Goal: Find specific page/section: Find specific page/section

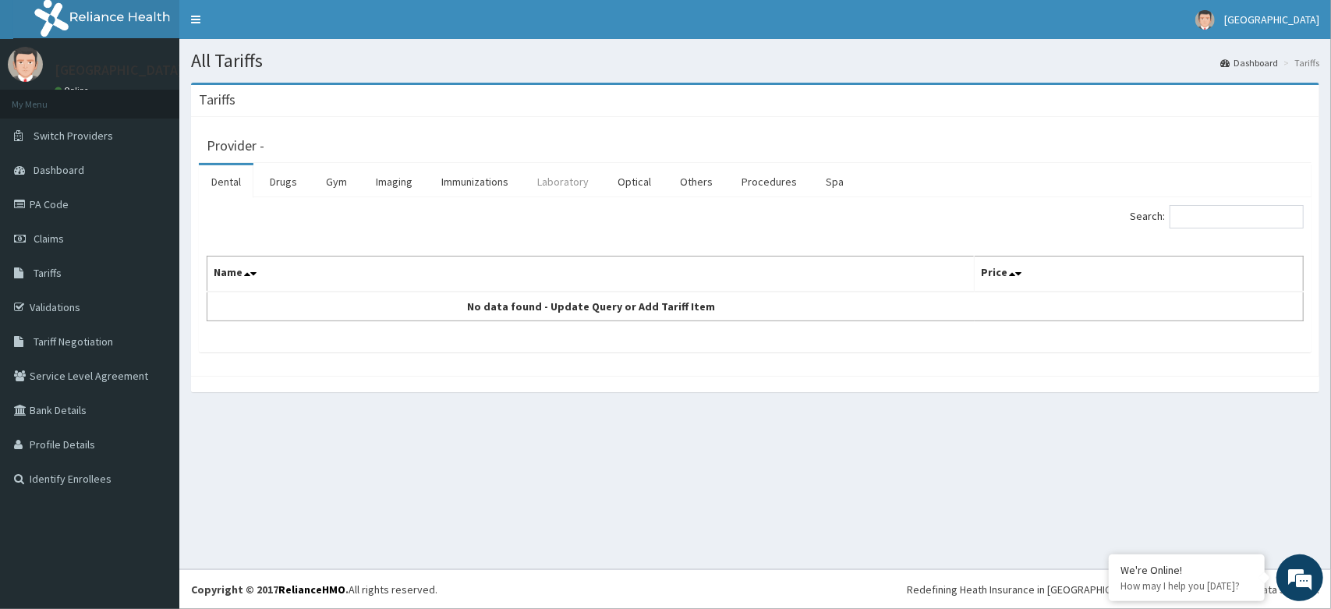
click at [555, 181] on link "Laboratory" at bounding box center [563, 181] width 76 height 33
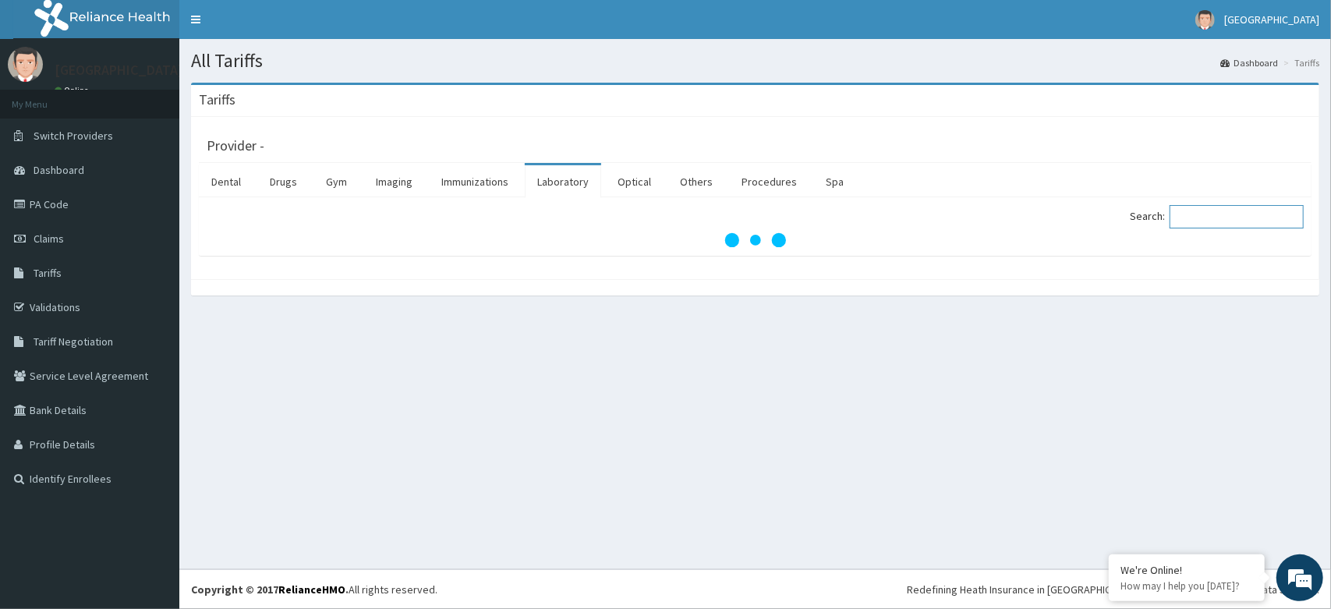
click at [1228, 220] on input "Search:" at bounding box center [1237, 216] width 134 height 23
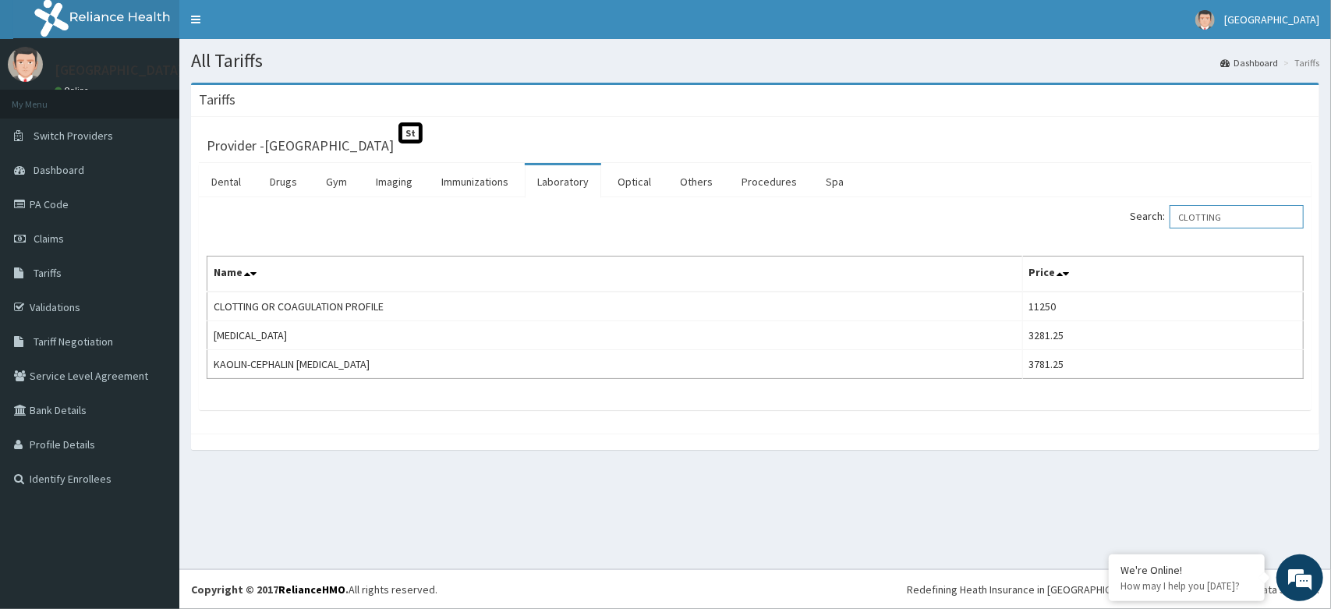
click at [1259, 214] on input "CLOTTING" at bounding box center [1237, 216] width 134 height 23
type input "C"
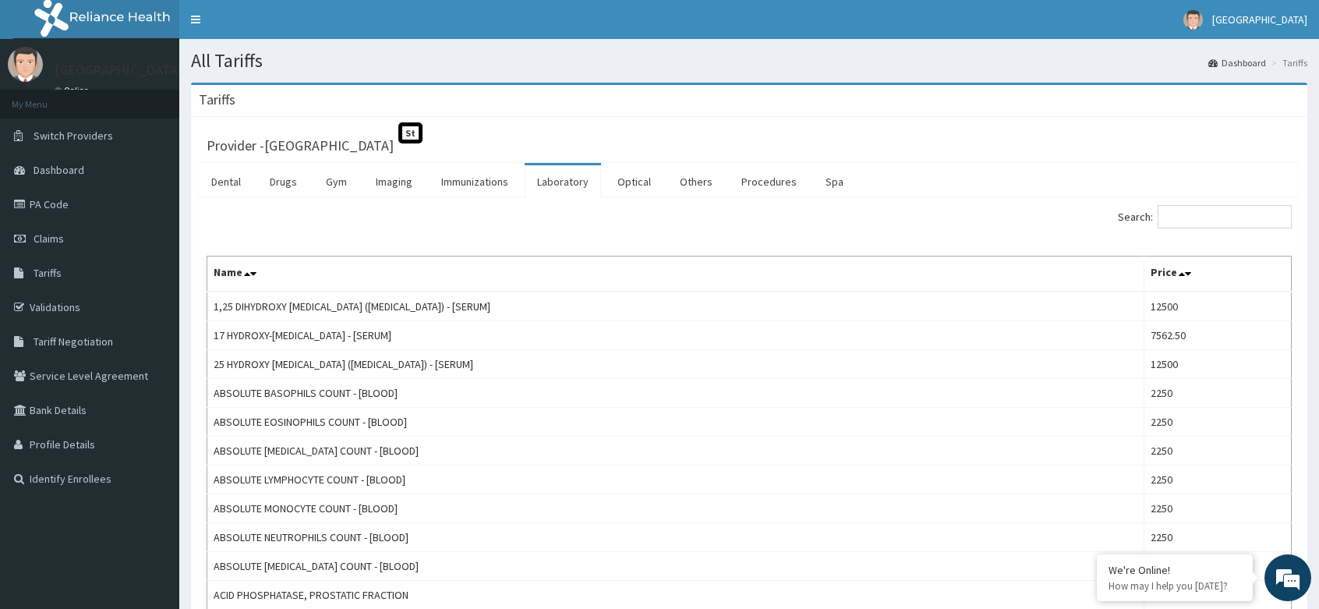
click at [1061, 283] on th "Name" at bounding box center [675, 275] width 937 height 36
click at [77, 172] on span "Dashboard" at bounding box center [59, 170] width 51 height 14
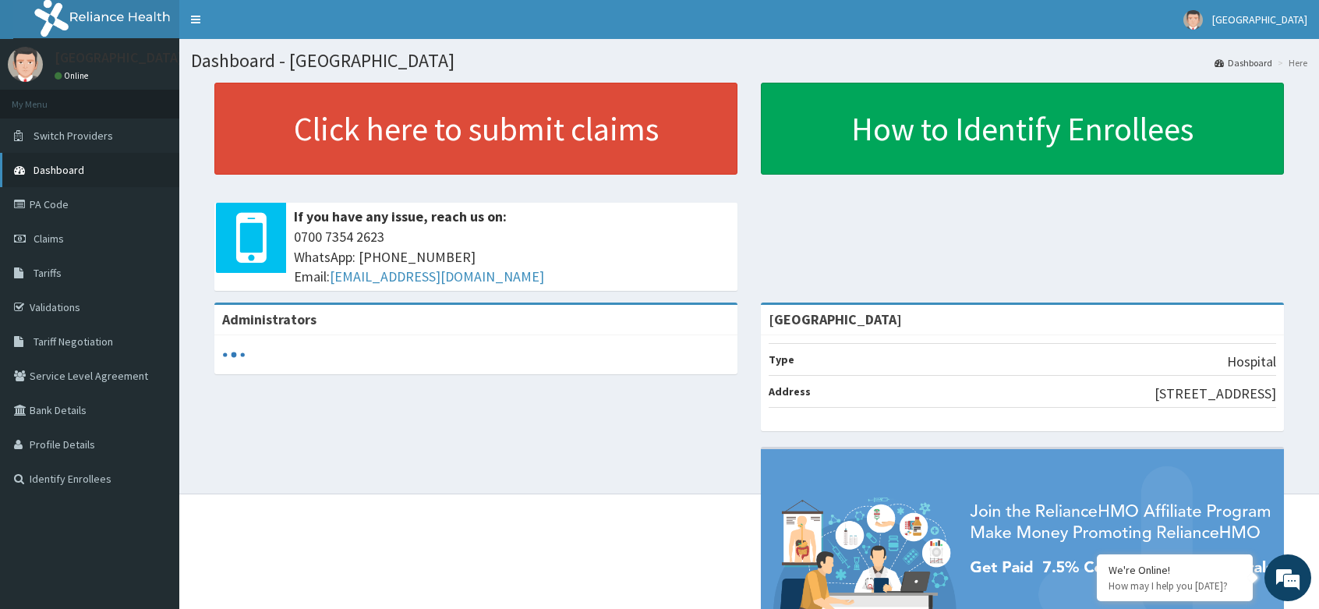
click at [64, 165] on span "Dashboard" at bounding box center [59, 170] width 51 height 14
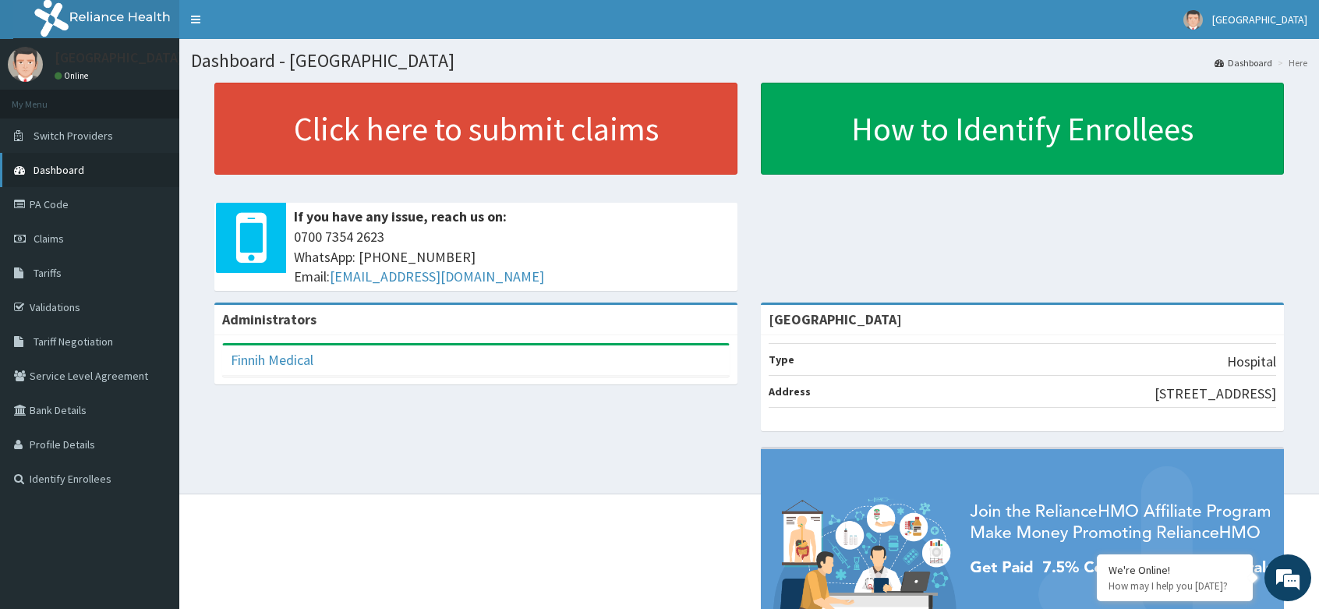
click at [61, 168] on span "Dashboard" at bounding box center [59, 170] width 51 height 14
click at [74, 311] on link "Validations" at bounding box center [89, 307] width 179 height 34
